Goal: Answer question/provide support

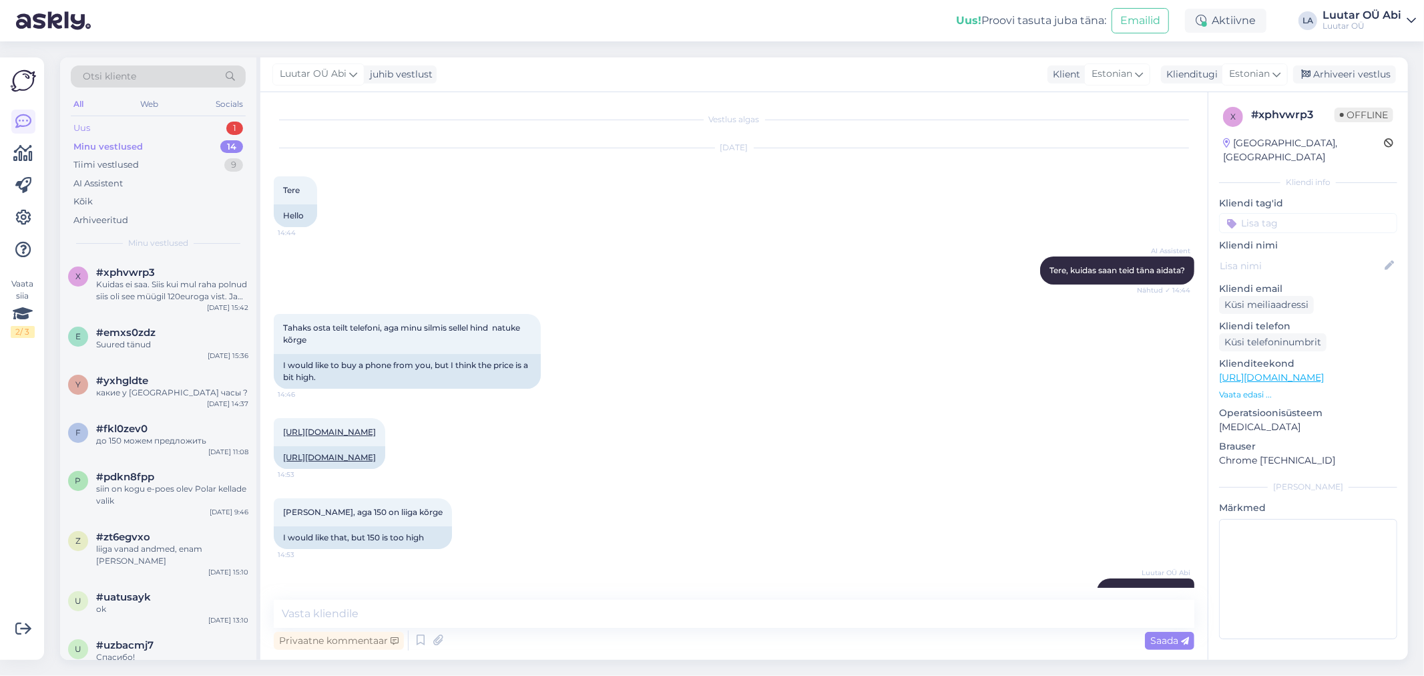
scroll to position [379, 0]
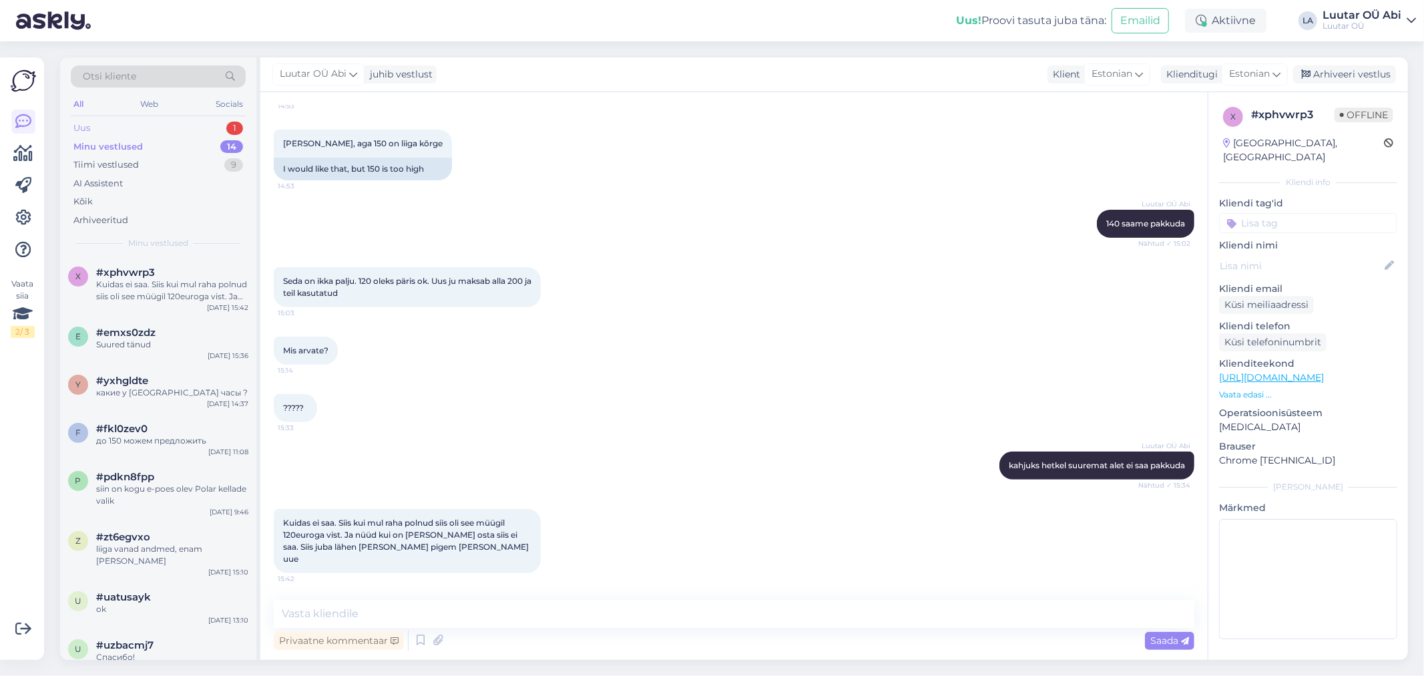
click at [118, 130] on div "Uus 1" at bounding box center [158, 128] width 175 height 19
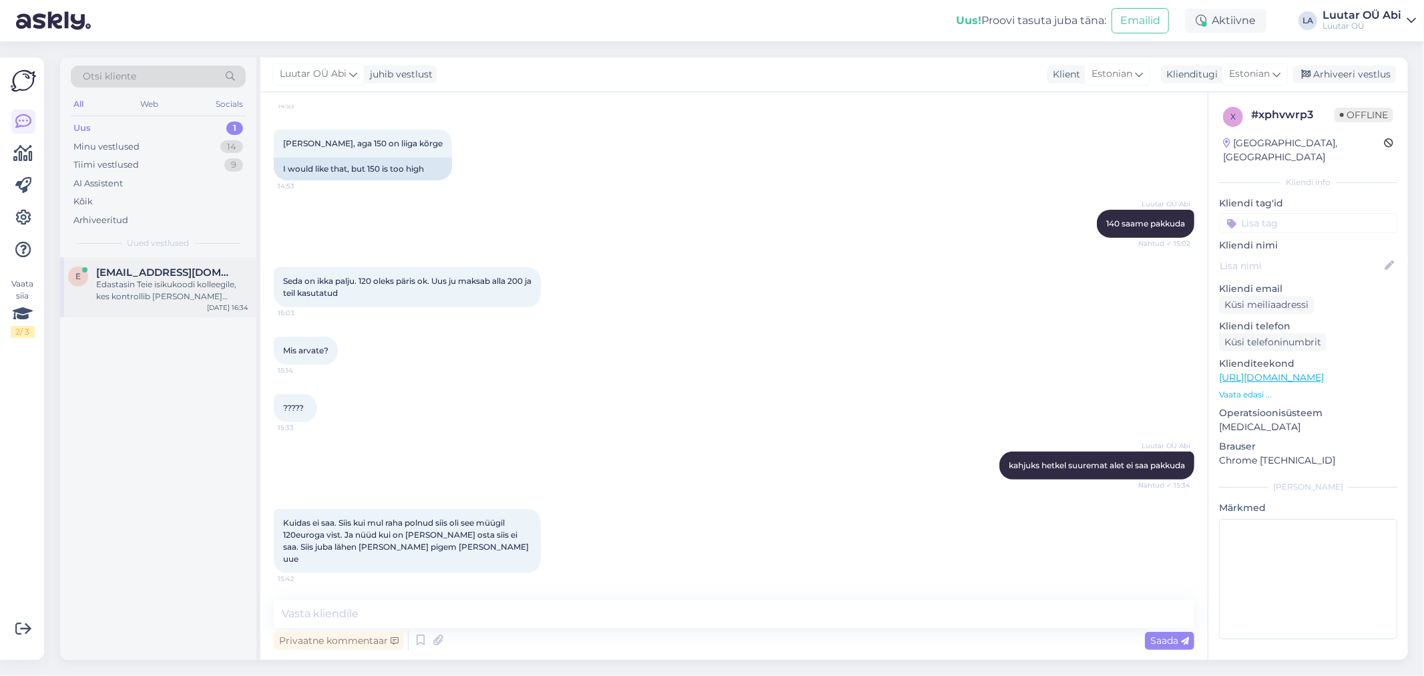
click at [154, 303] on div "e [EMAIL_ADDRESS][DOMAIN_NAME] Edastasin Teie isikukoodi kolleegile, kes kontro…" at bounding box center [158, 287] width 196 height 60
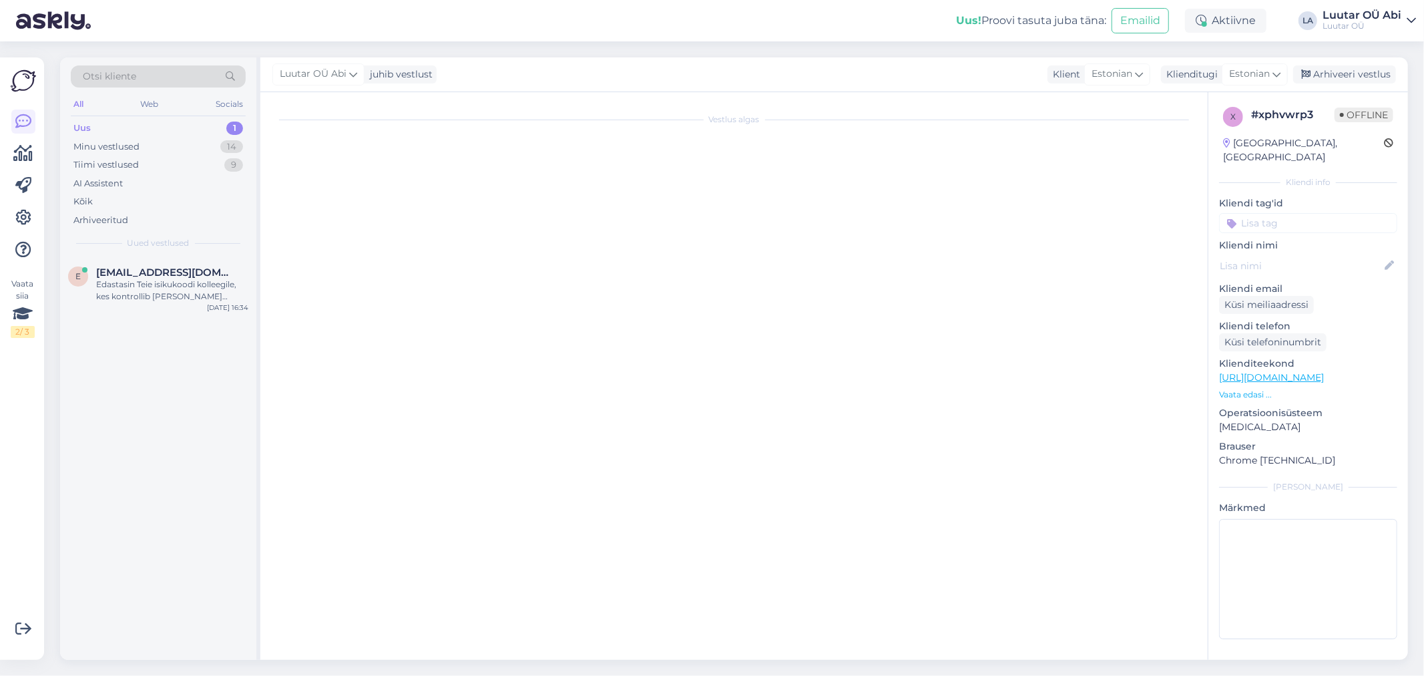
scroll to position [699, 0]
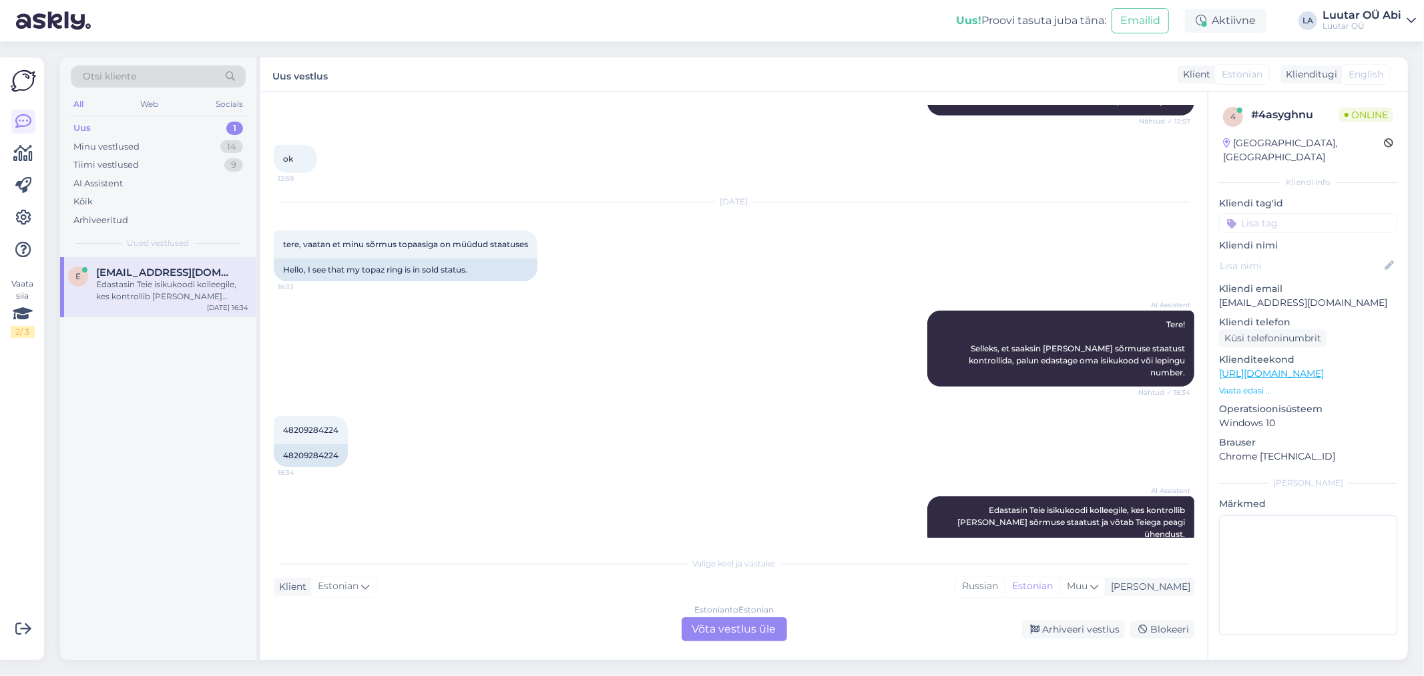
click at [591, 360] on div "AI Assistent Tere! Selleks, et saaksin [PERSON_NAME] sõrmuse staatust kontrolli…" at bounding box center [734, 348] width 921 height 105
click at [267, 415] on div "Vestlus algas [DATE] ei leia oma sõrmust müügist 12:40 kullast safiiriga 12:41 …" at bounding box center [733, 375] width 947 height 567
drag, startPoint x: 284, startPoint y: 415, endPoint x: 341, endPoint y: 414, distance: 57.4
click at [341, 416] on div "48209284224 16:34" at bounding box center [311, 430] width 74 height 28
copy span "48209284224"
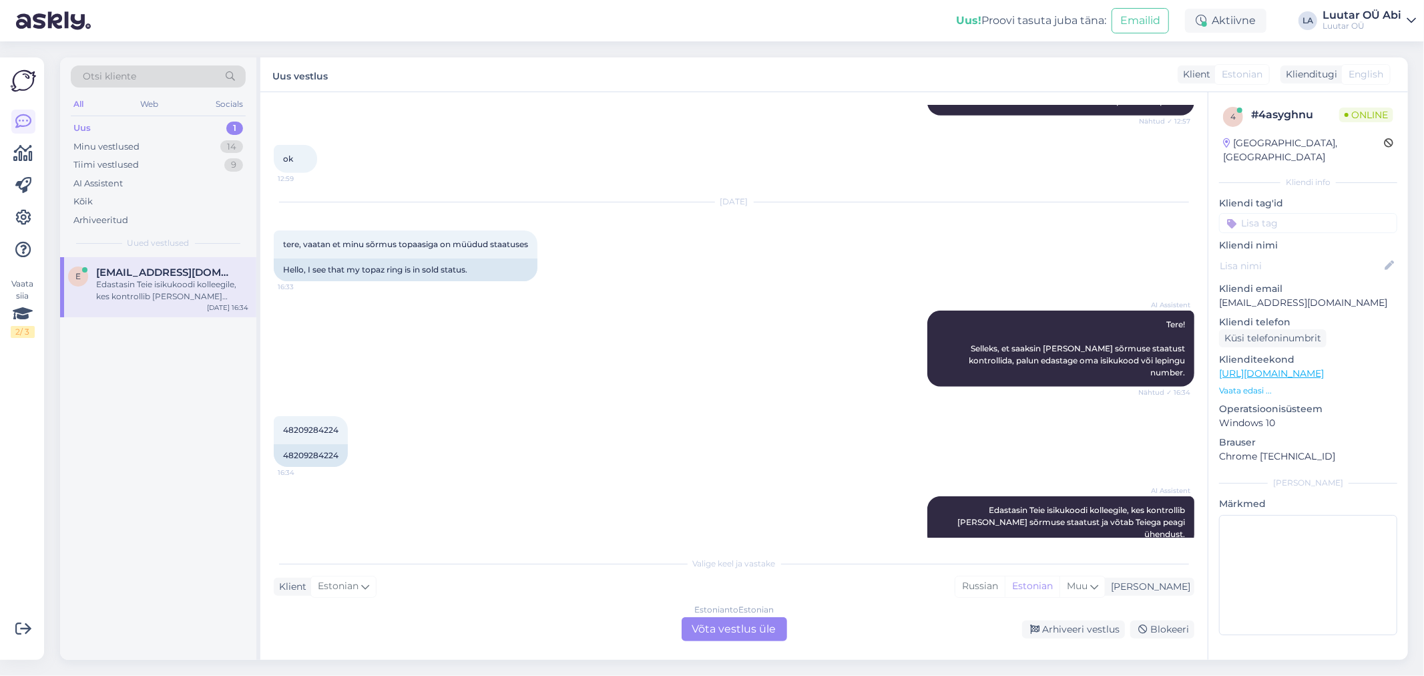
click at [751, 638] on div "Estonian to Estonian Võta vestlus üle" at bounding box center [734, 629] width 105 height 24
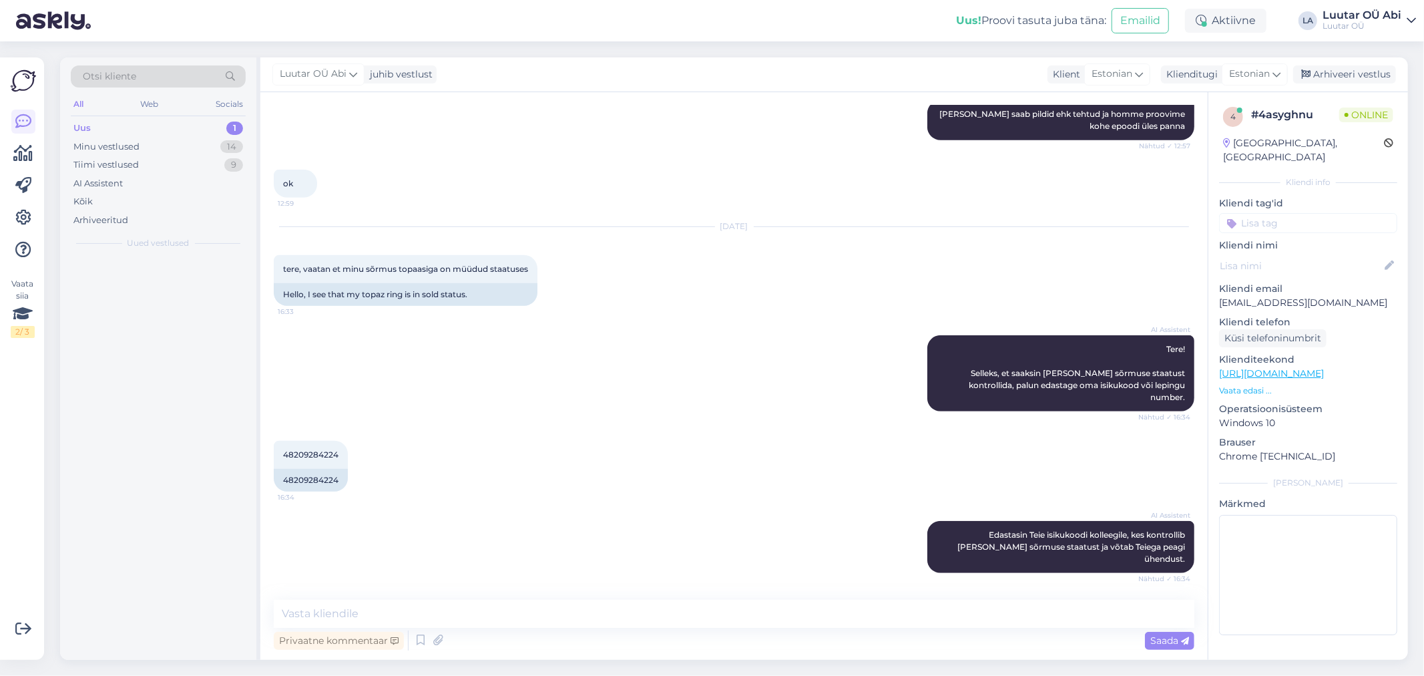
scroll to position [650, 0]
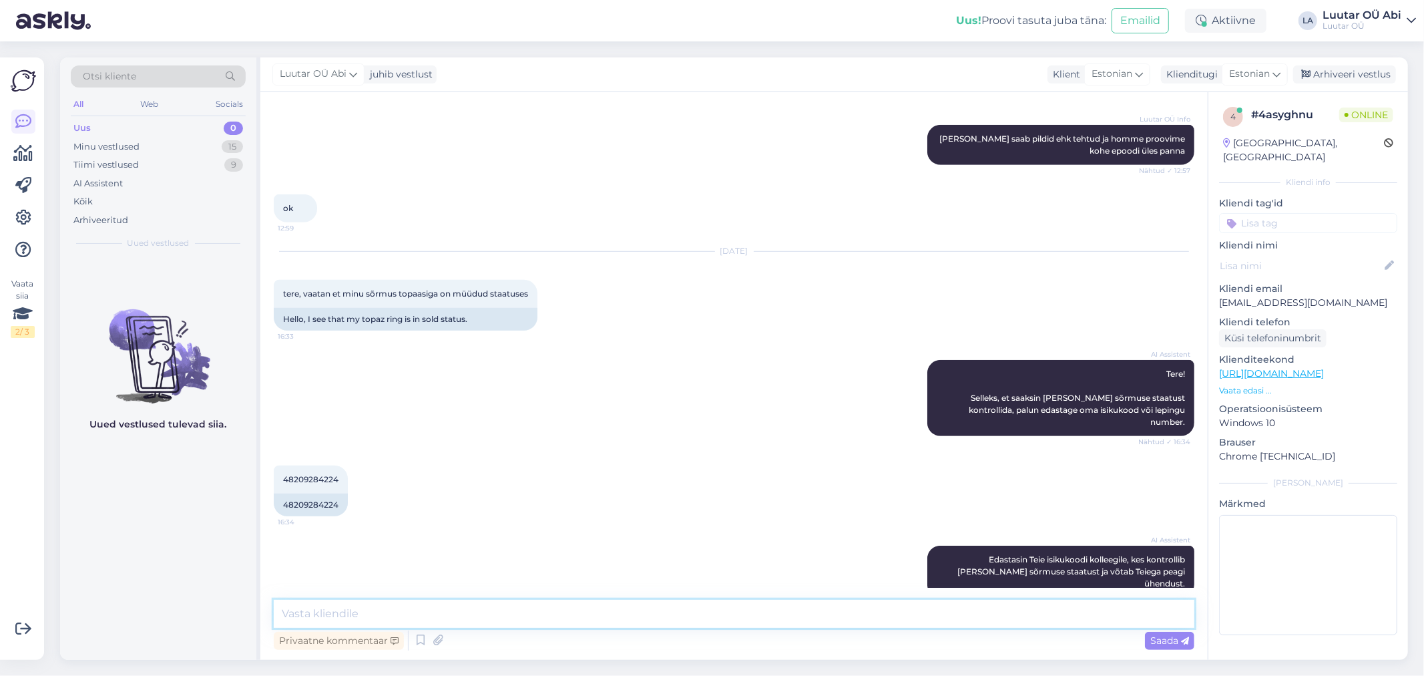
drag, startPoint x: 675, startPoint y: 624, endPoint x: 668, endPoint y: 618, distance: 9.0
click at [675, 624] on textarea at bounding box center [734, 613] width 921 height 28
type textarea "on jah"
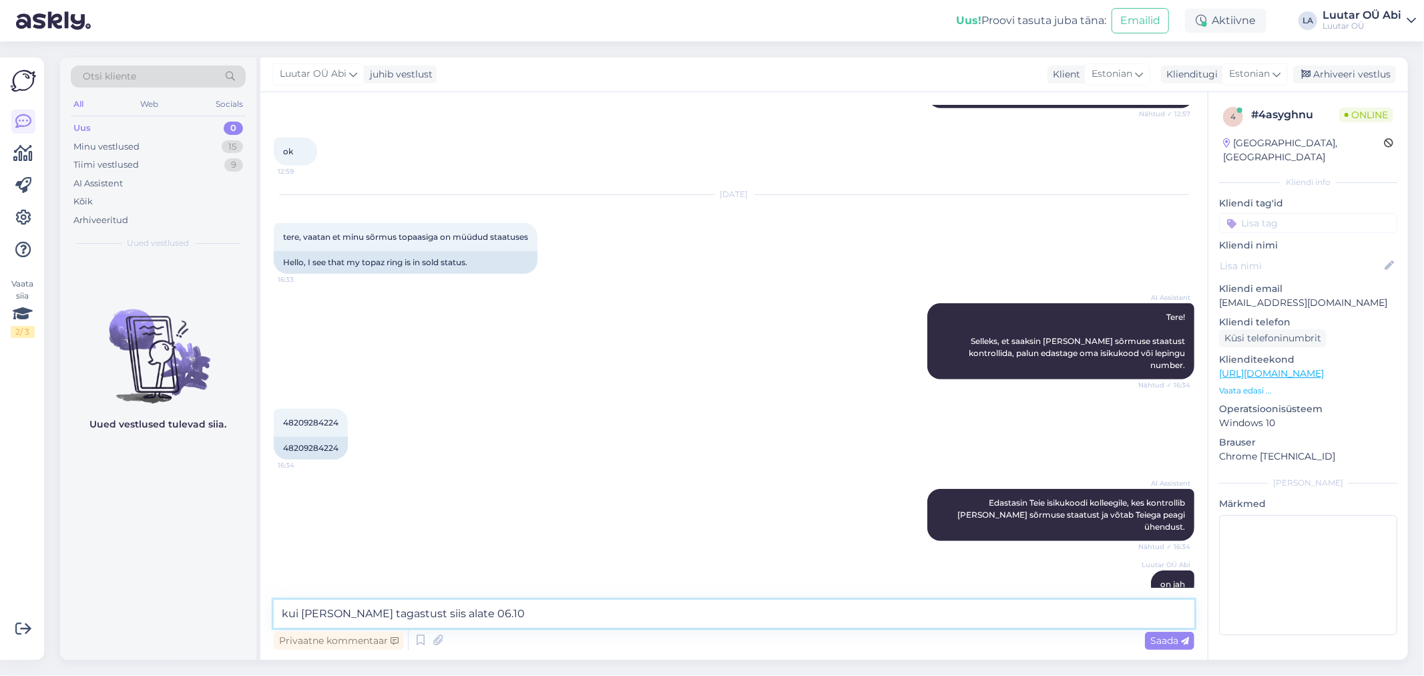
click at [435, 614] on textarea "kui [PERSON_NAME] tagastust siis alate 06.10" at bounding box center [734, 613] width 921 height 28
click at [482, 612] on textarea "kui [PERSON_NAME] tagastust siis alates 06.10" at bounding box center [734, 613] width 921 height 28
type textarea "kui [PERSON_NAME] tagastust siis alates 06.10 võite raha [PERSON_NAME]"
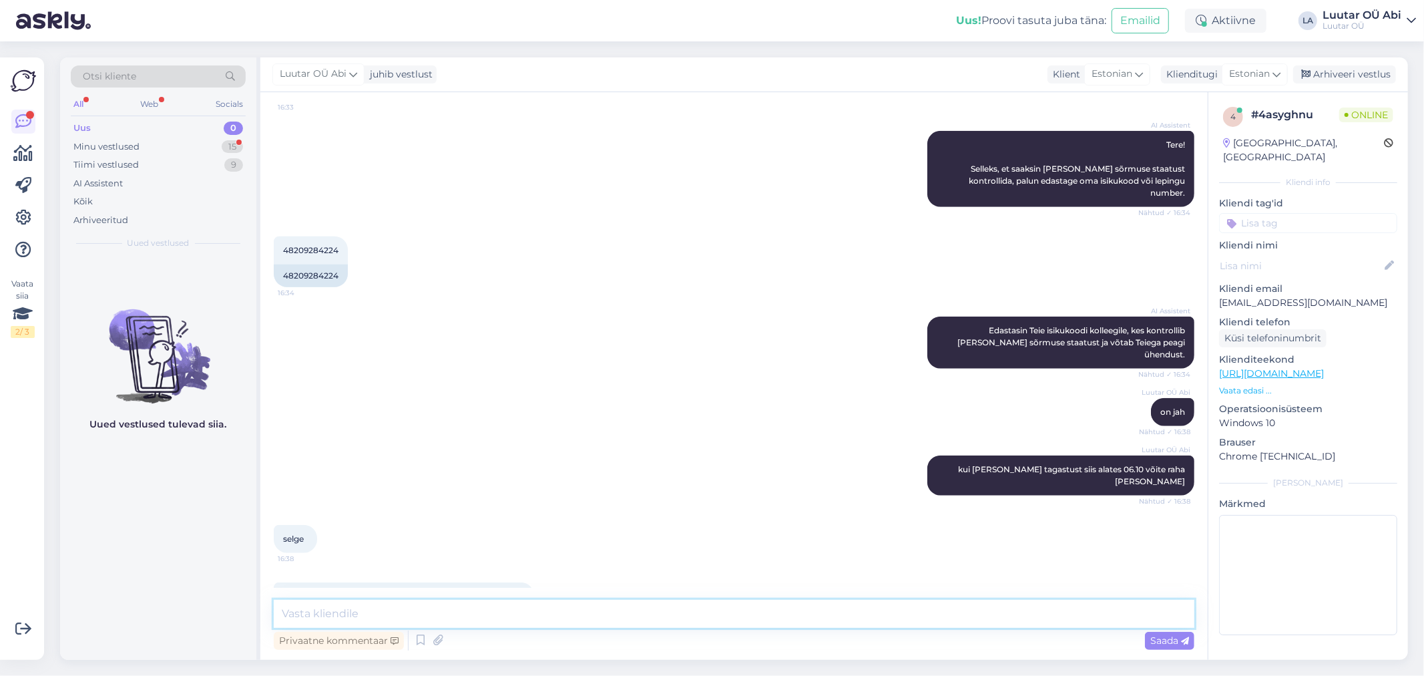
scroll to position [937, 0]
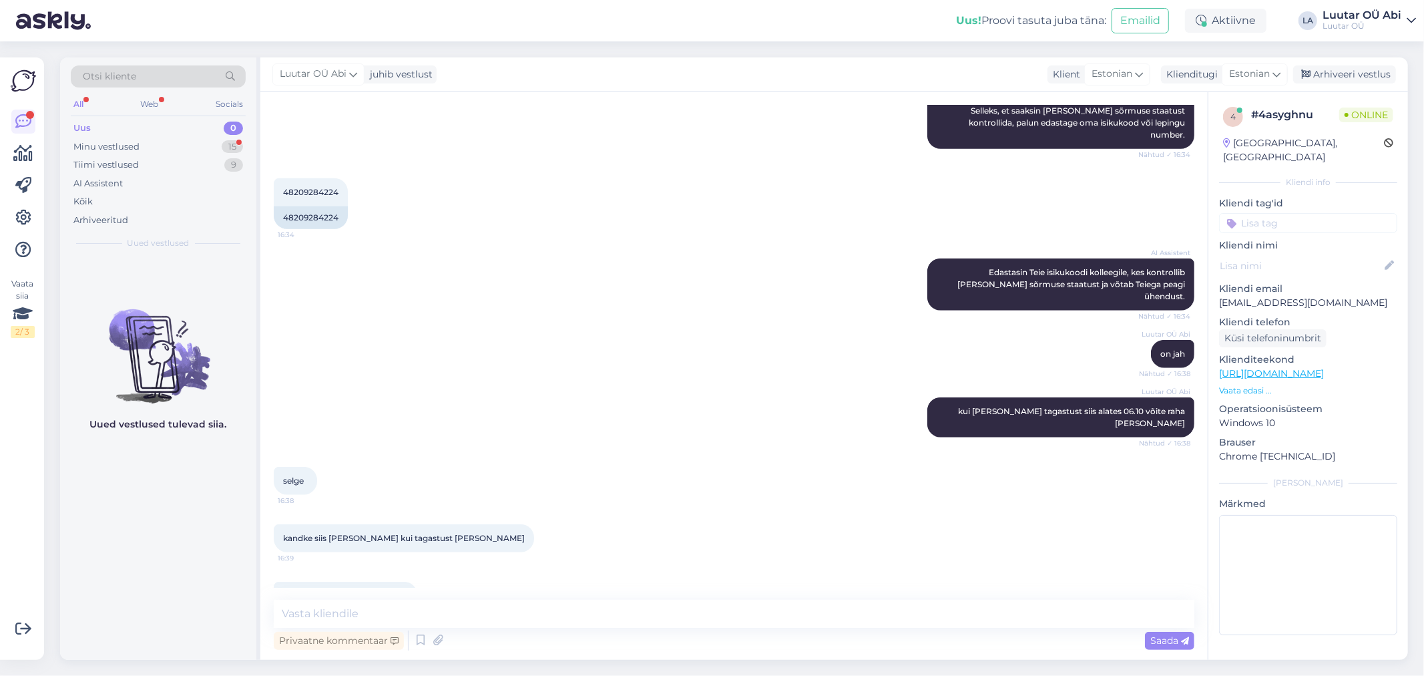
click at [810, 413] on div "Luutar OÜ [PERSON_NAME] kui [PERSON_NAME] tagastust siis alates 06.10 võite rah…" at bounding box center [734, 417] width 921 height 69
click at [128, 141] on div "Minu vestlused" at bounding box center [106, 146] width 66 height 13
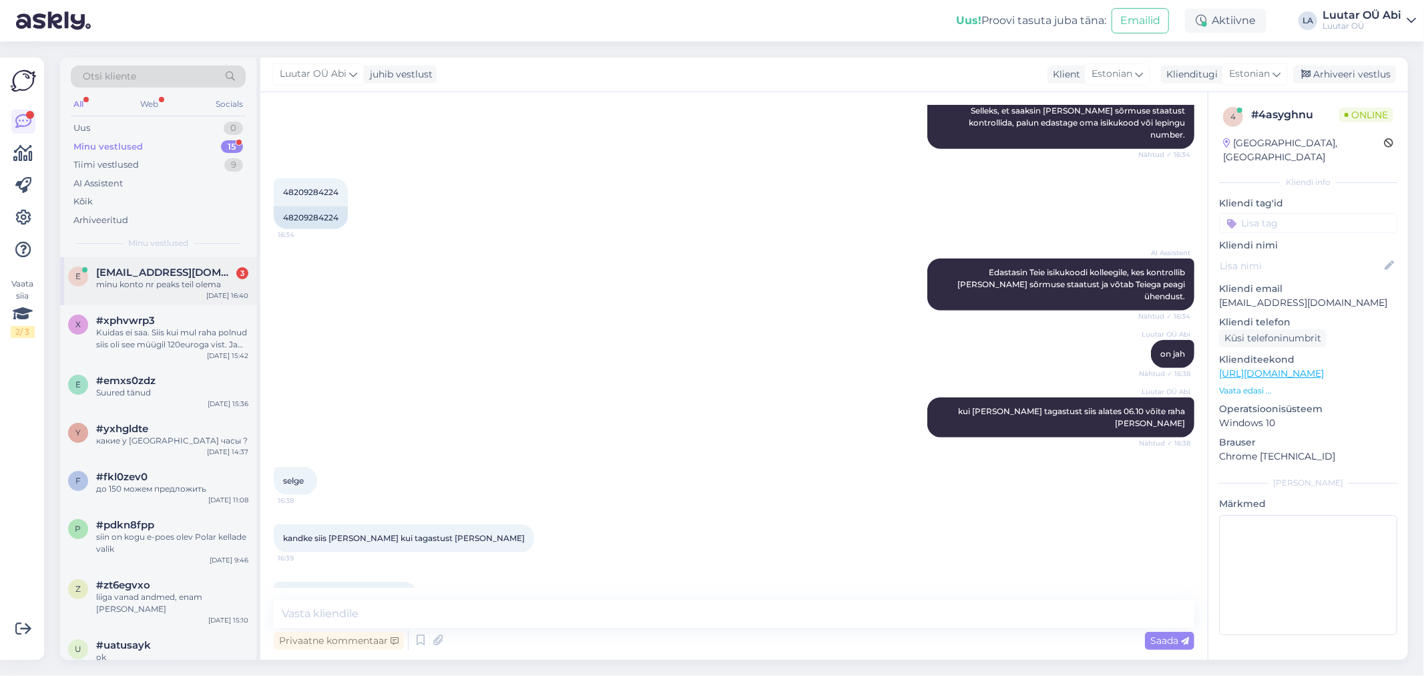
click at [186, 272] on span "[EMAIL_ADDRESS][DOMAIN_NAME]" at bounding box center [165, 272] width 139 height 12
click at [179, 126] on div "Uus 1" at bounding box center [158, 128] width 175 height 19
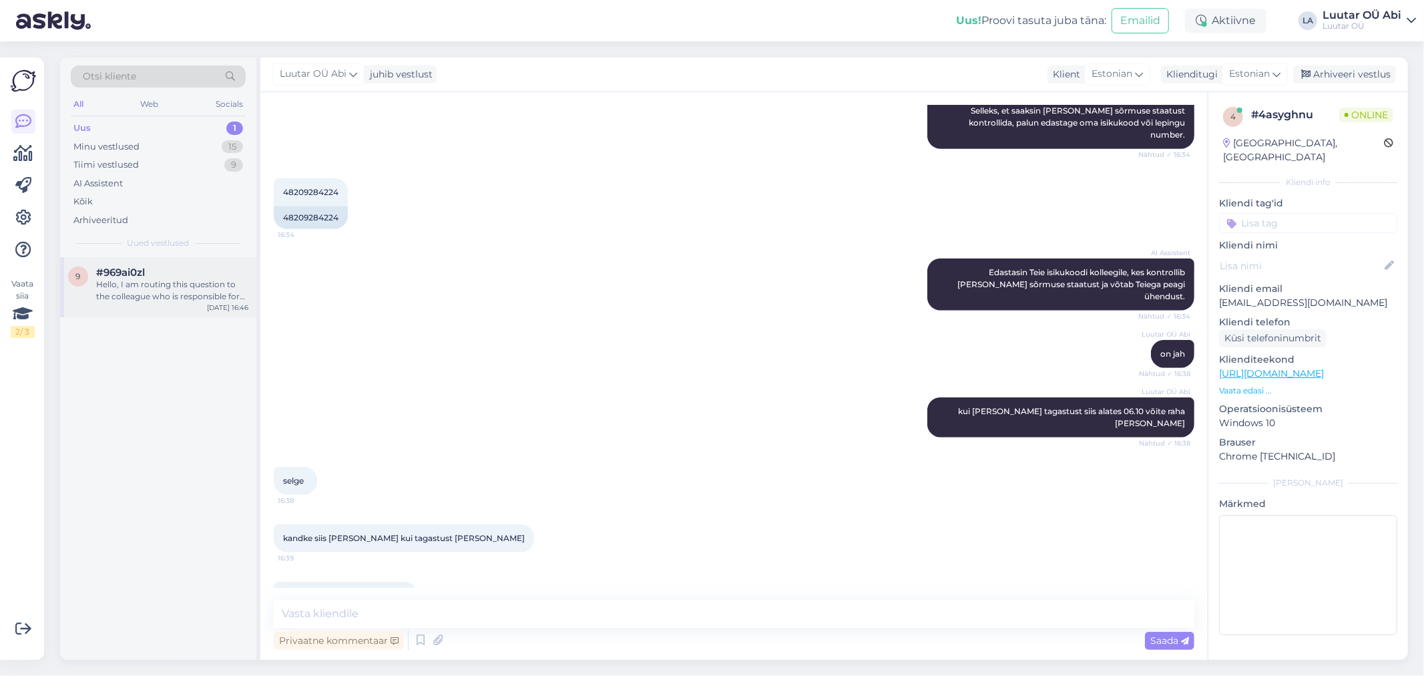
click at [176, 289] on div "Hello, I am routing this question to the colleague who is responsible for this …" at bounding box center [172, 290] width 152 height 24
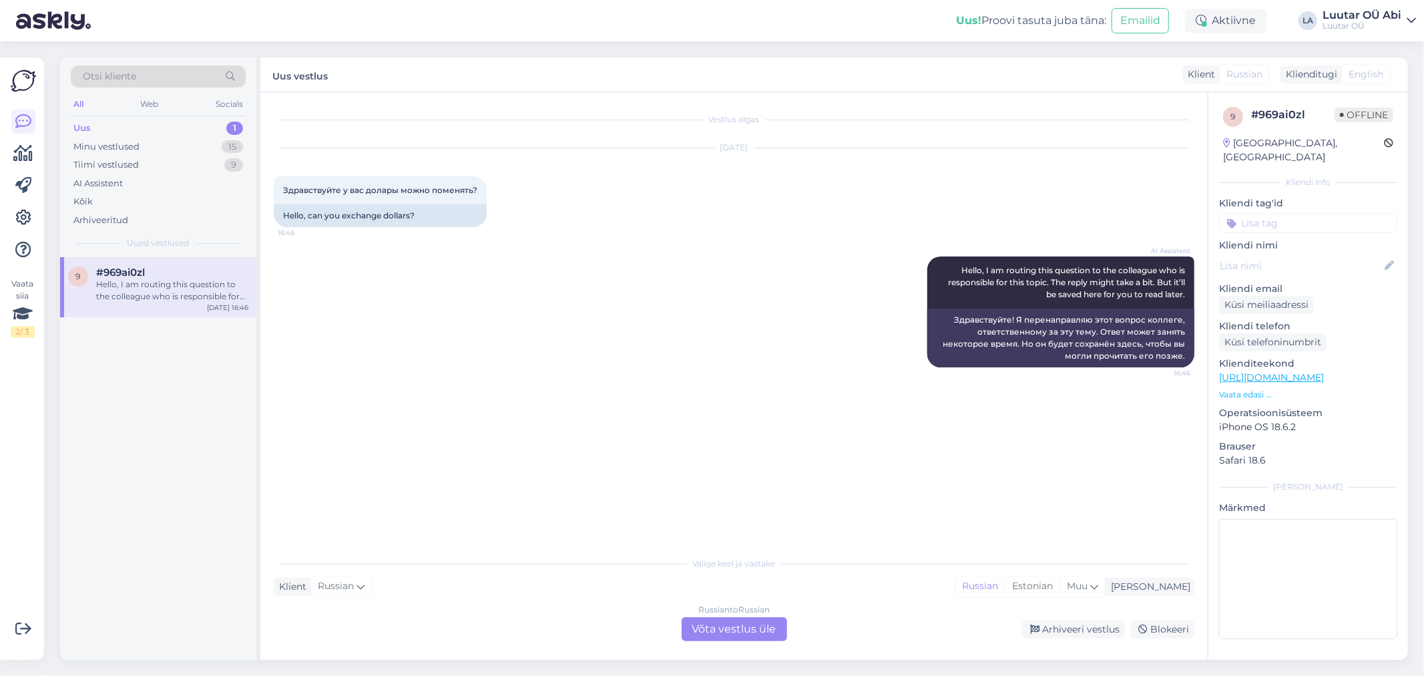
click at [721, 636] on div "Russian to Russian Võta vestlus üle" at bounding box center [734, 629] width 105 height 24
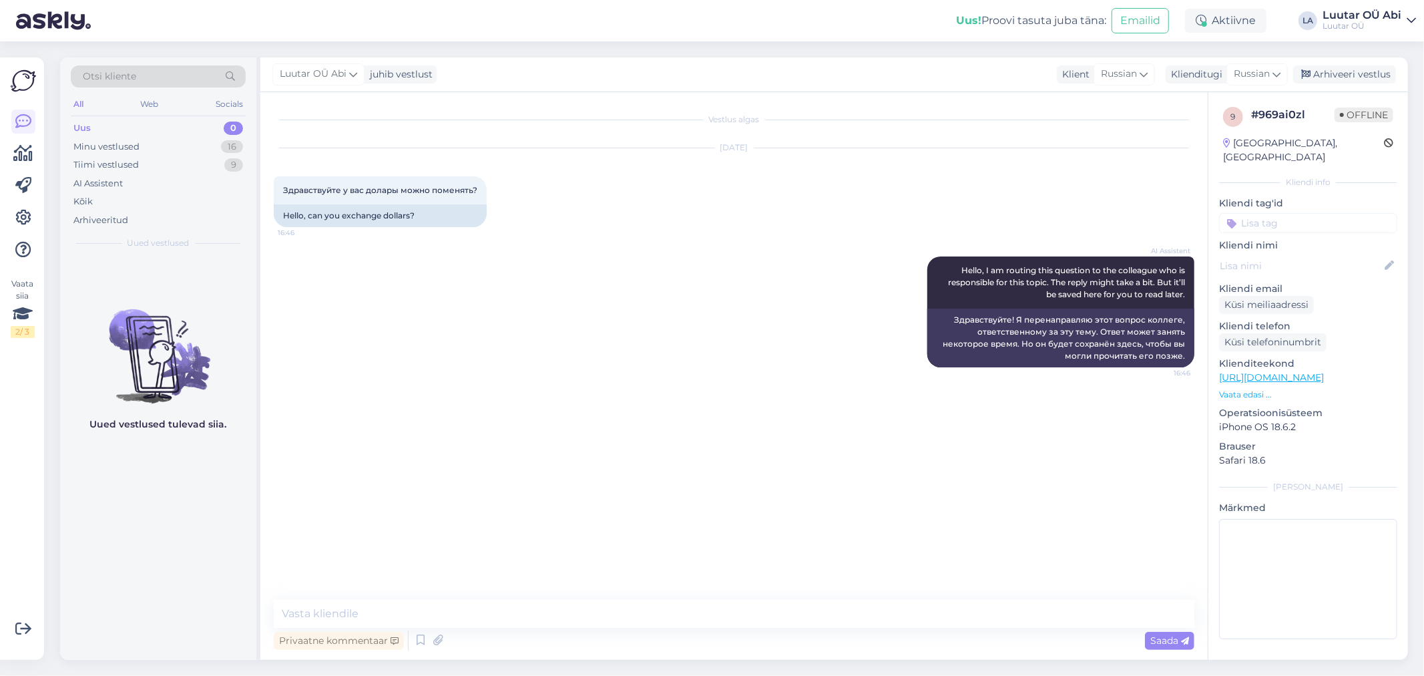
click at [643, 597] on div "Vestlus algas [DATE] Здравствуйте у вас долары можно поменять? 16:46 Hello, can…" at bounding box center [733, 375] width 947 height 567
drag, startPoint x: 611, startPoint y: 605, endPoint x: 604, endPoint y: 606, distance: 6.7
click at [604, 606] on textarea at bounding box center [734, 613] width 921 height 28
type textarea "нет, мы не меняем"
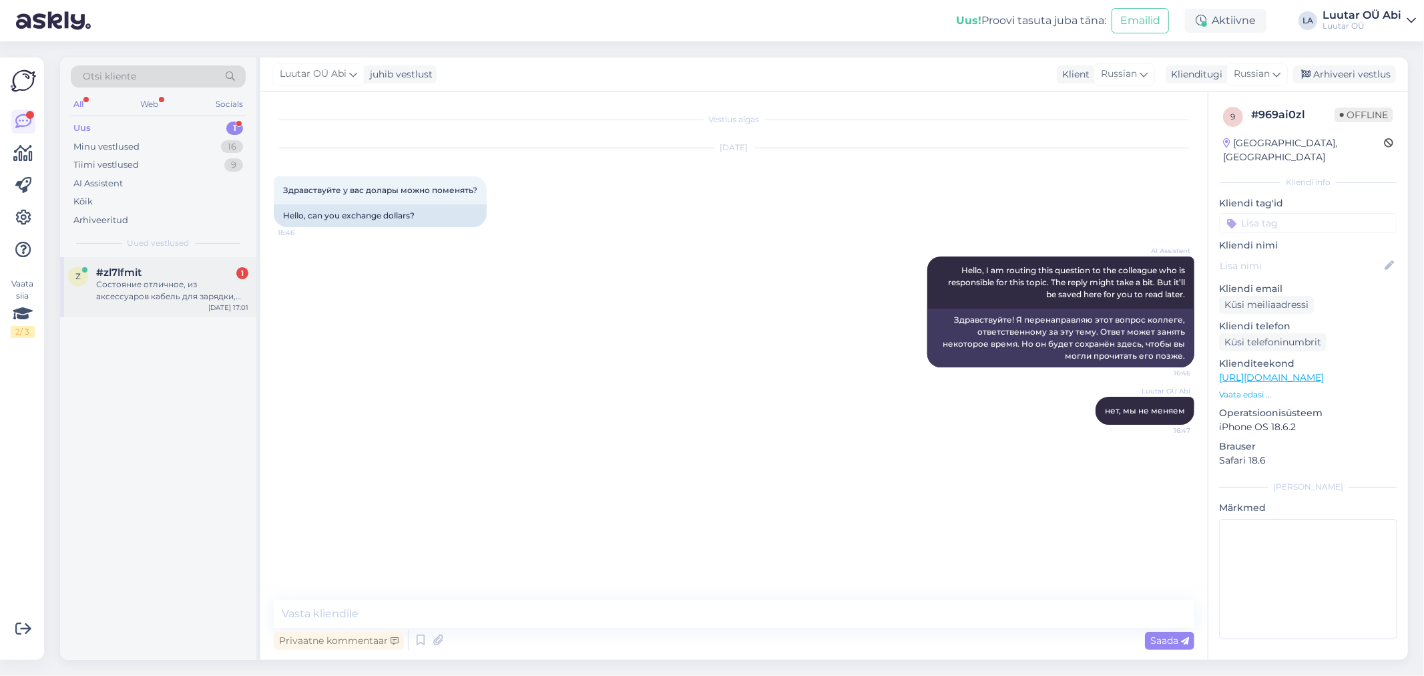
click at [197, 260] on div "z #zl7lfmit 1 Состояние отличное, из аксессуаров кабель для зарядки, коробка. […" at bounding box center [158, 287] width 196 height 60
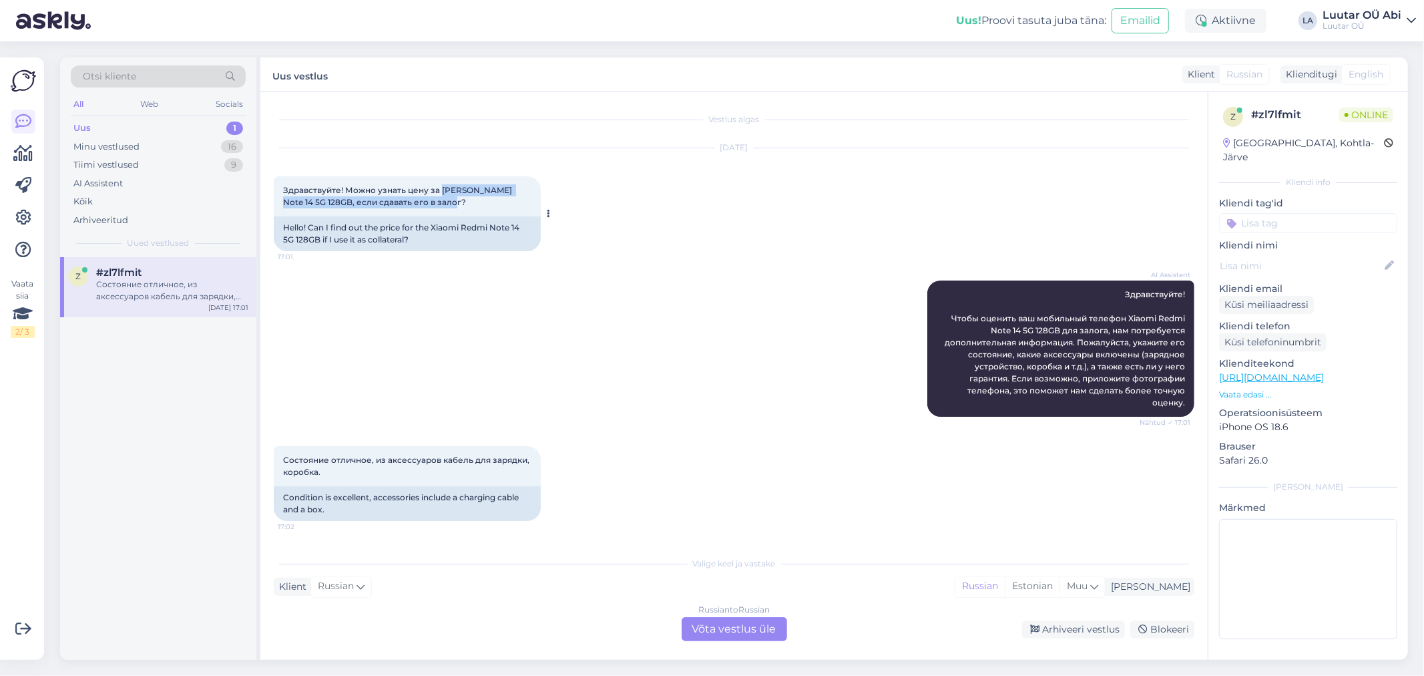
drag, startPoint x: 442, startPoint y: 186, endPoint x: 514, endPoint y: 198, distance: 73.1
click at [512, 200] on div "Здравствуйте! Можно узнать цену за [PERSON_NAME] Note 14 5G 128GB, если сдавать…" at bounding box center [407, 196] width 267 height 40
copy span "[PERSON_NAME] Note 14 5G 128GB, если сдавать его в залог?"
click at [758, 639] on div "Russian to Russian Võta vestlus üle" at bounding box center [734, 629] width 105 height 24
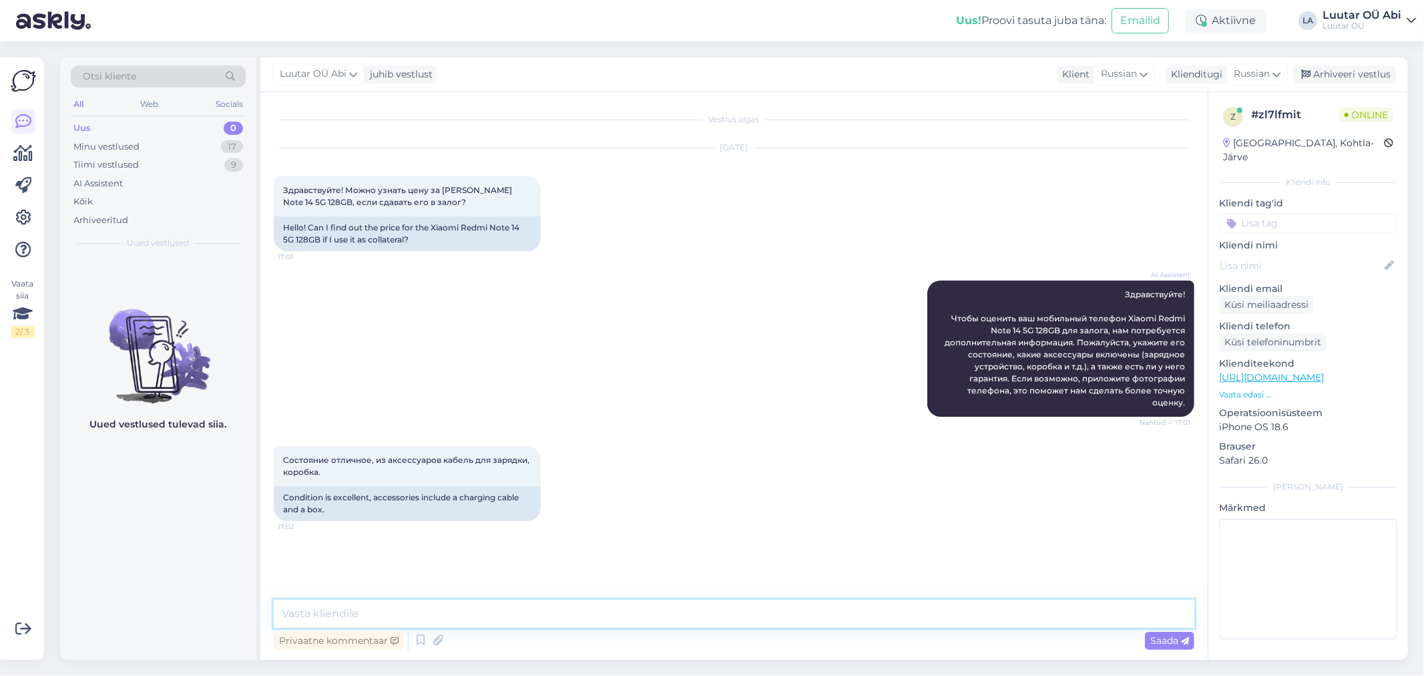
click at [732, 608] on textarea at bounding box center [734, 613] width 921 height 28
type textarea "до 60 можем предложить"
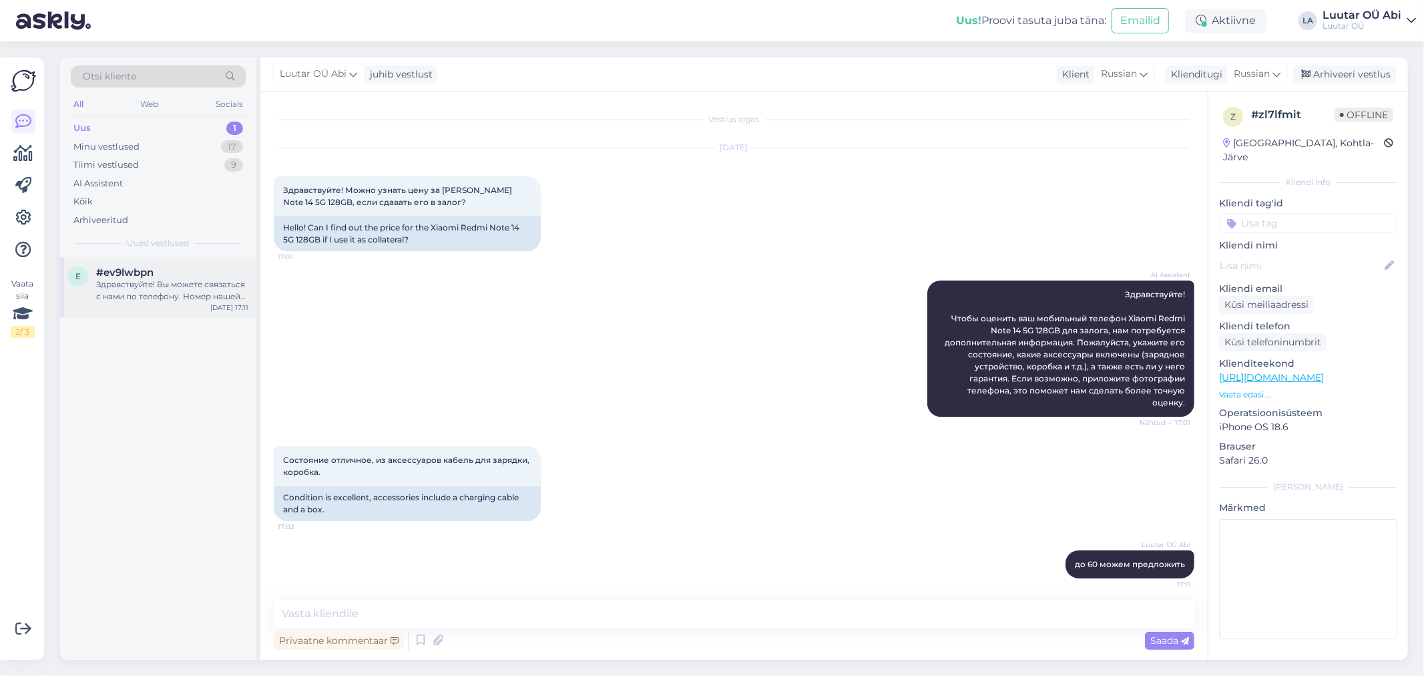
click at [176, 274] on div "#ev9lwbpn" at bounding box center [172, 272] width 152 height 12
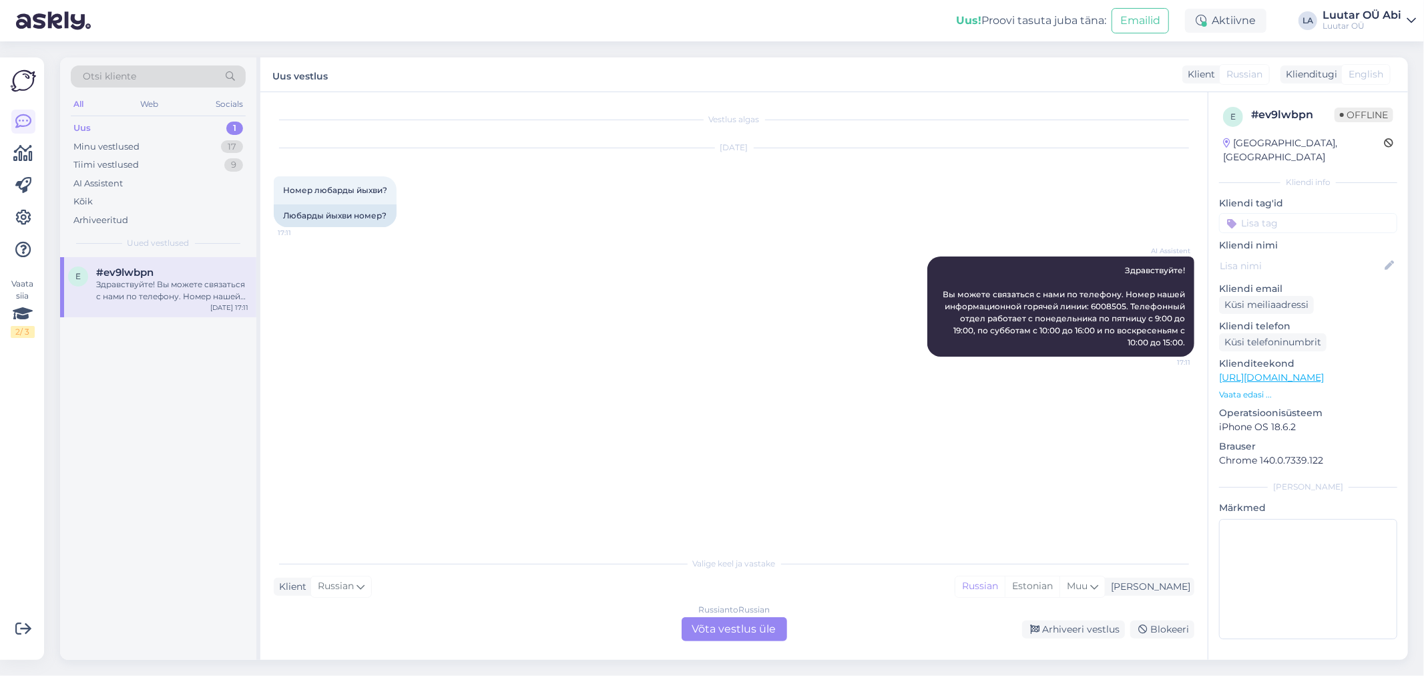
click at [181, 121] on div "Uus 1" at bounding box center [158, 128] width 175 height 19
click at [216, 302] on div "e #ev9lwbpn Здравствуйте! Вы можете связаться с нами по телефону. Номер нашей и…" at bounding box center [158, 287] width 196 height 60
